Goal: Task Accomplishment & Management: Complete application form

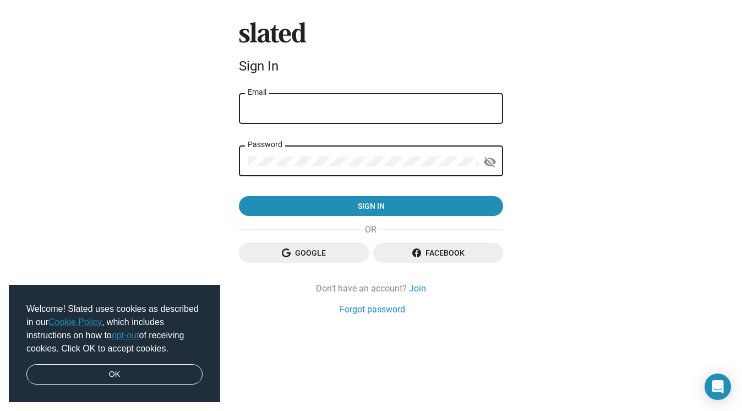
type input "[EMAIL_ADDRESS][DOMAIN_NAME]"
click at [491, 159] on mat-icon "visibility_off" at bounding box center [490, 162] width 13 height 17
click at [491, 159] on mat-icon "visibility" at bounding box center [490, 162] width 13 height 17
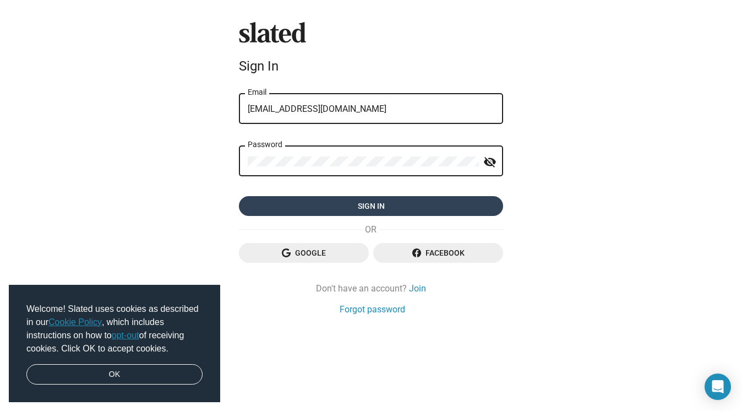
click at [421, 208] on span "Sign in" at bounding box center [371, 206] width 247 height 20
